Goal: Information Seeking & Learning: Learn about a topic

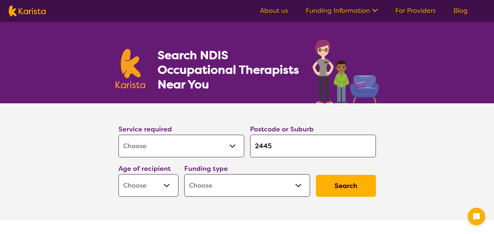
select select "[MEDICAL_DATA]"
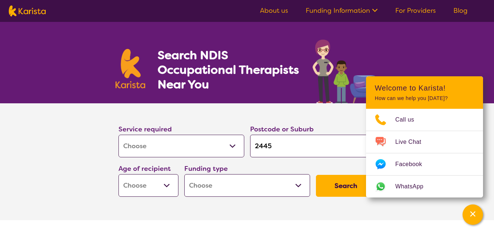
click at [169, 187] on select "Early Childhood - 0 to 9 Child - 10 to 11 Adolescent - 12 to 17 Adult - 18 to 6…" at bounding box center [148, 185] width 60 height 23
select select "AG"
click at [118, 174] on select "Early Childhood - 0 to 9 Child - 10 to 11 Adolescent - 12 to 17 Adult - 18 to 6…" at bounding box center [148, 185] width 60 height 23
select select "AG"
click at [304, 185] on select "Home Care Package (HCP) National Disability Insurance Scheme (NDIS) I don't know" at bounding box center [247, 185] width 126 height 23
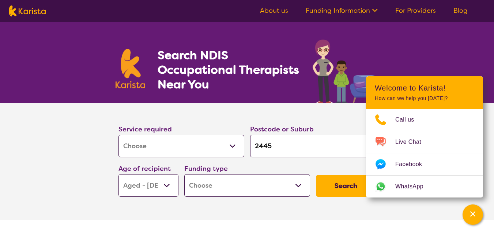
select select "i-don-t-know"
click at [184, 174] on select "Home Care Package (HCP) National Disability Insurance Scheme (NDIS) I don't know" at bounding box center [247, 185] width 126 height 23
select select "i-don-t-know"
click at [346, 185] on button "Search" at bounding box center [346, 186] width 60 height 22
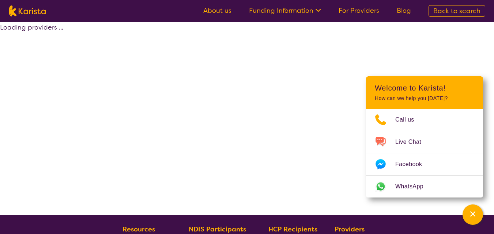
select select "[MEDICAL_DATA]"
select select "AG"
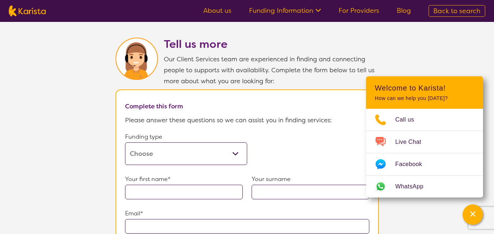
scroll to position [365, 0]
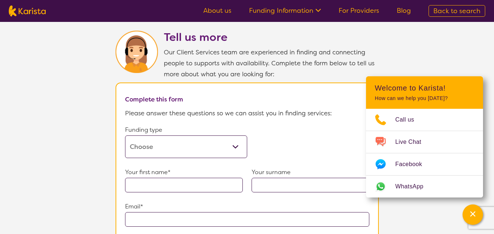
click at [237, 140] on select "Home Care Package (HCP) Home Care Package - Level 1 Home Care Package - Level 2…" at bounding box center [186, 147] width 122 height 23
select select "self-funded"
click at [125, 136] on select "Home Care Package (HCP) Home Care Package - Level 1 Home Care Package - Level 2…" at bounding box center [186, 147] width 122 height 23
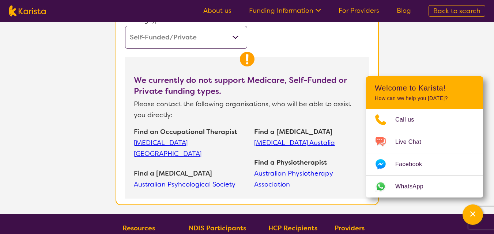
scroll to position [329, 0]
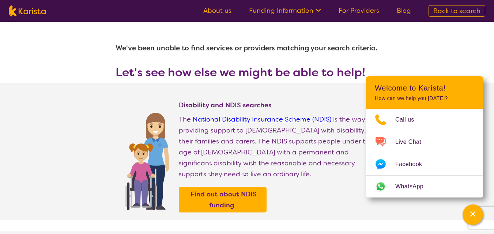
select select "[MEDICAL_DATA]"
select select "AG"
select select "i-don-t-know"
select select "[MEDICAL_DATA]"
select select "AG"
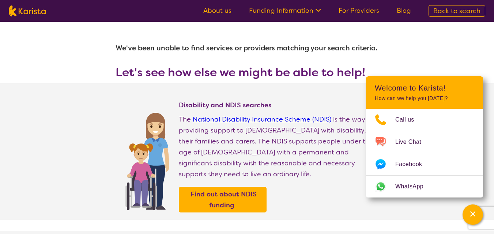
select select "i-don-t-know"
